Goal: Task Accomplishment & Management: Use online tool/utility

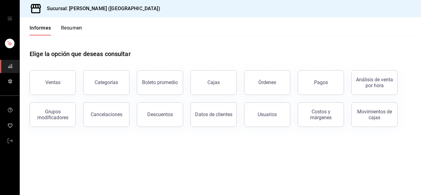
click at [230, 40] on div "Elige la opción que deseas consultar" at bounding box center [220, 48] width 381 height 27
click at [168, 159] on main "Elige la opción que deseas consultar Ventas Categorías Boleto promedio Cajas Ór…" at bounding box center [220, 115] width 401 height 160
click at [144, 155] on main "Elige la opción que deseas consultar Ventas Categorías Boleto promedio Cajas Ór…" at bounding box center [220, 115] width 401 height 160
click at [56, 84] on div "Ventas" at bounding box center [52, 82] width 15 height 6
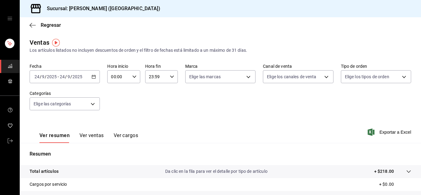
click at [89, 78] on div "[DATE] [DATE] - [DATE] [DATE]" at bounding box center [65, 76] width 70 height 13
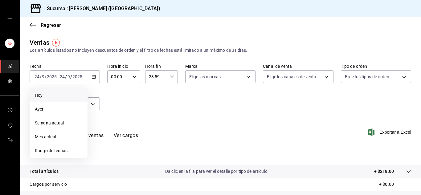
click at [64, 91] on li "Hoy" at bounding box center [59, 95] width 58 height 14
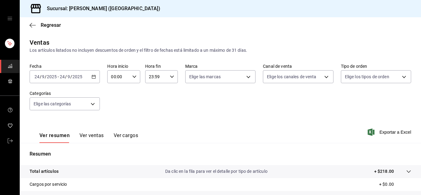
scroll to position [100, 0]
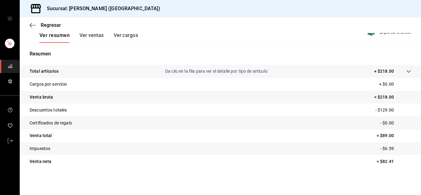
click at [97, 33] on button "Ver ventas" at bounding box center [91, 37] width 24 height 10
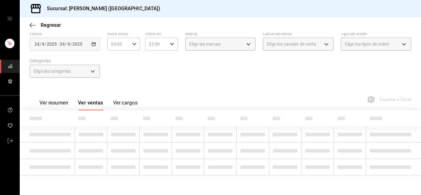
scroll to position [26, 0]
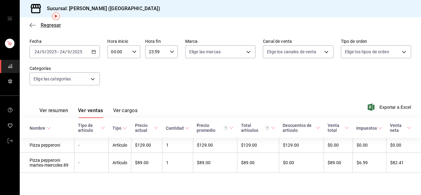
click at [34, 23] on icon "button" at bounding box center [33, 25] width 6 height 6
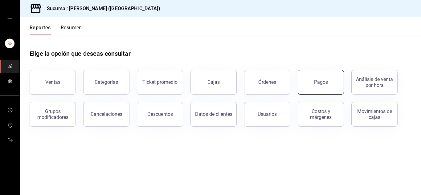
click at [331, 85] on button "Pagos" at bounding box center [321, 82] width 46 height 25
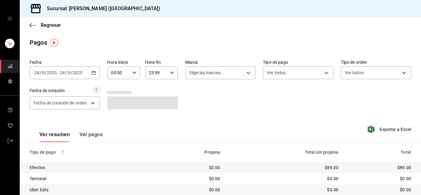
click at [92, 70] on div "2025-09-24 24 / 9 / 2025 - 2025-09-24 24 / 9 / 2025" at bounding box center [65, 72] width 70 height 13
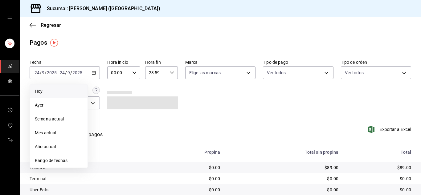
click at [55, 91] on span "Hoy" at bounding box center [59, 91] width 48 height 6
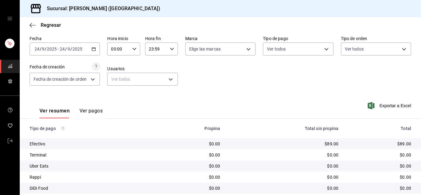
scroll to position [44, 0]
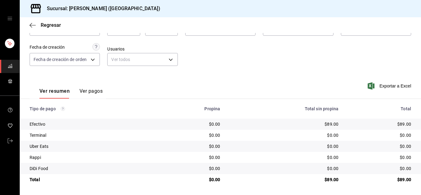
click at [96, 89] on button "Ver pagos" at bounding box center [90, 93] width 23 height 10
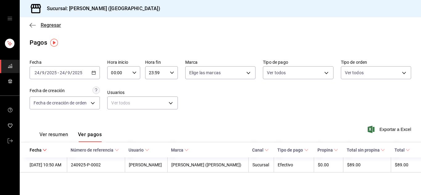
click at [41, 23] on span "Regresar" at bounding box center [51, 25] width 20 height 6
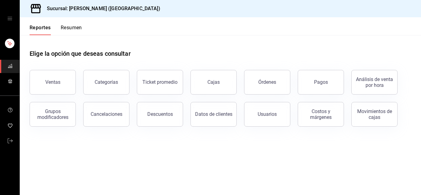
click at [71, 29] on button "Resumen" at bounding box center [71, 30] width 21 height 10
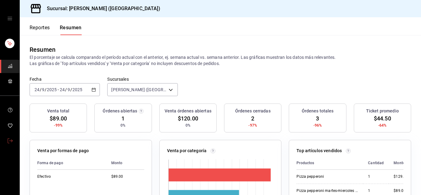
click at [8, 139] on icon "mailbox folders" at bounding box center [10, 140] width 5 height 5
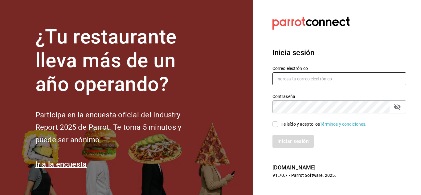
type input "urbina.kenia2010@gmail.com"
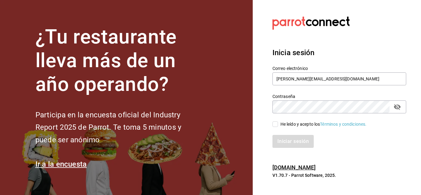
click at [277, 126] on input "He leído y acepto los Términos y condiciones." at bounding box center [275, 124] width 6 height 6
checkbox input "true"
click at [284, 138] on button "Iniciar sesión" at bounding box center [293, 141] width 42 height 13
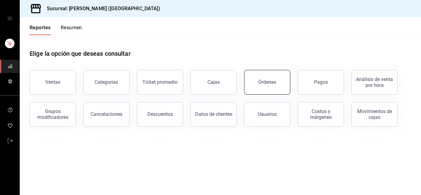
click at [266, 81] on div "Órdenes" at bounding box center [267, 82] width 18 height 6
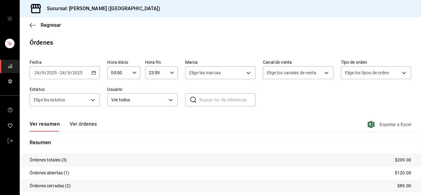
click at [377, 123] on span "Exportar a Excel" at bounding box center [390, 124] width 42 height 7
drag, startPoint x: 377, startPoint y: 123, endPoint x: 374, endPoint y: 52, distance: 71.2
click at [374, 52] on main "Regresar Órdenes Fecha 2025-09-24 24 / 9 / 2025 - 2025-09-24 24 / 9 / 2025 Hora…" at bounding box center [220, 129] width 401 height 225
